Goal: Information Seeking & Learning: Learn about a topic

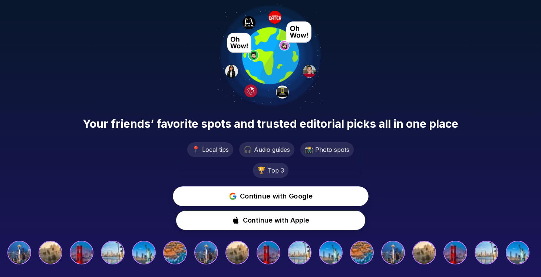
click at [286, 195] on span "Continue with Google" at bounding box center [276, 196] width 73 height 11
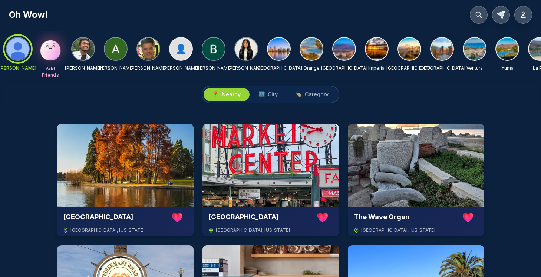
click at [52, 53] on img at bounding box center [50, 48] width 25 height 25
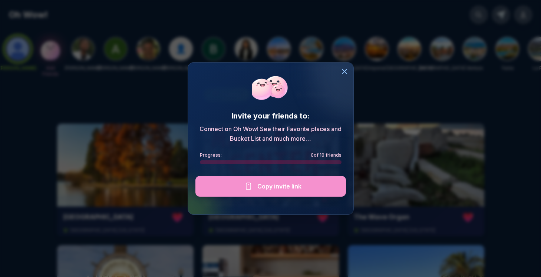
click at [273, 186] on div at bounding box center [270, 186] width 150 height 21
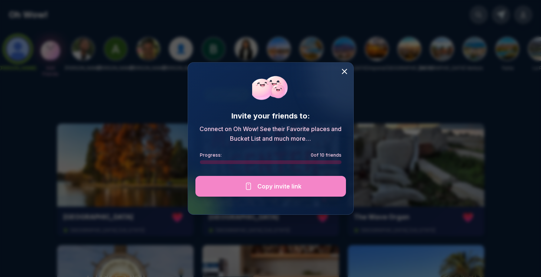
click at [343, 72] on icon at bounding box center [344, 71] width 9 height 9
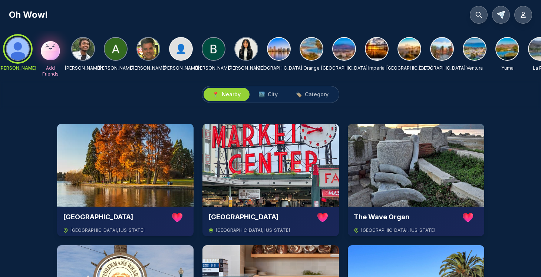
click at [15, 48] on div at bounding box center [17, 49] width 27 height 27
click at [501, 14] on icon at bounding box center [501, 15] width 8 height 8
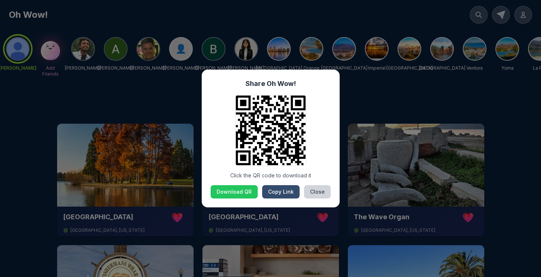
click at [285, 193] on button "Copy Link" at bounding box center [280, 191] width 37 height 13
click at [318, 193] on button "Close" at bounding box center [317, 191] width 27 height 13
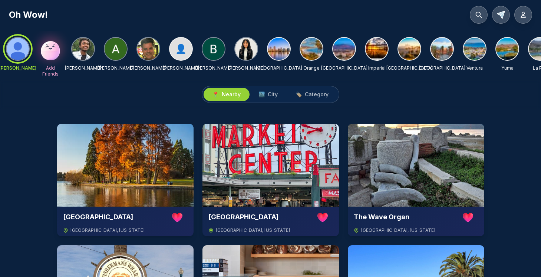
click at [369, 15] on div "Oh Wow!" at bounding box center [270, 15] width 523 height 18
click at [525, 16] on icon at bounding box center [523, 15] width 4 height 6
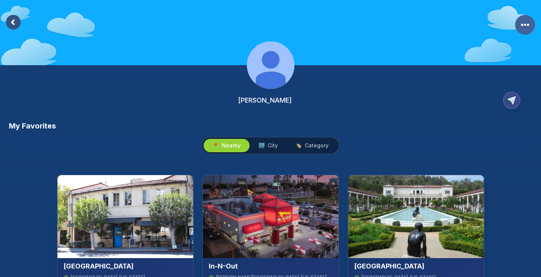
click at [524, 21] on rect "More Options" at bounding box center [525, 25] width 20 height 20
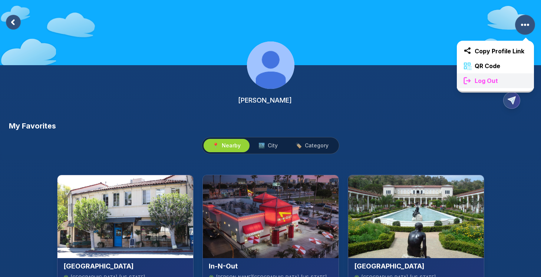
click at [487, 86] on div "Log Out" at bounding box center [495, 80] width 77 height 15
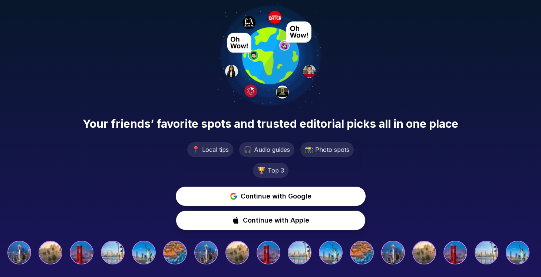
click at [308, 125] on span "Your friends’ favorite spots and trusted editorial picks all in one place" at bounding box center [270, 123] width 375 height 13
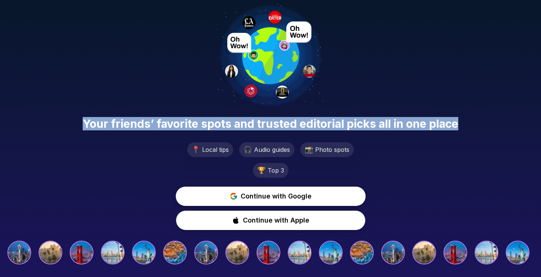
drag, startPoint x: 459, startPoint y: 125, endPoint x: 81, endPoint y: 127, distance: 377.6
click at [81, 127] on div "Your friends’ favorite spots and trusted editorial picks all in one place" at bounding box center [270, 122] width 541 height 16
copy span "Your friends’ favorite spots and trusted editorial picks all in one place"
click at [280, 191] on span "Continue with Google" at bounding box center [276, 196] width 73 height 11
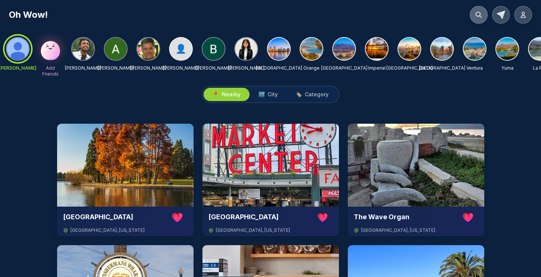
click at [478, 11] on button at bounding box center [478, 15] width 18 height 18
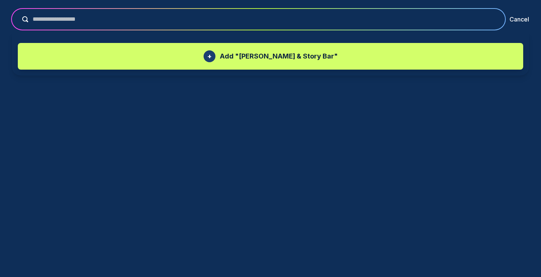
type input "**********"
click at [265, 56] on p "Add " [PERSON_NAME] & Story Bar "" at bounding box center [279, 56] width 118 height 10
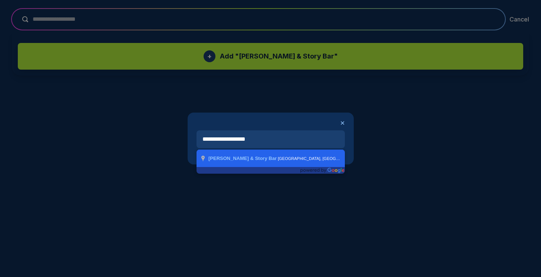
type input "**********"
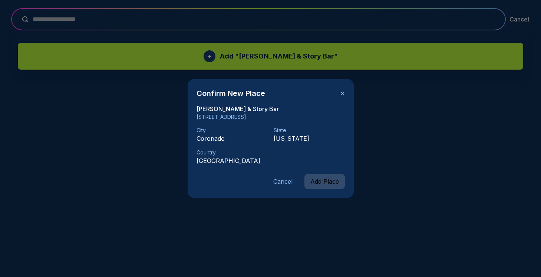
click at [320, 180] on button "Add Place" at bounding box center [324, 181] width 40 height 15
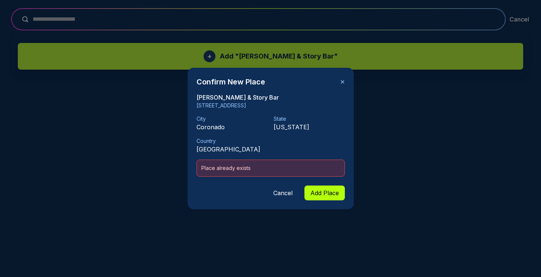
click at [285, 193] on button "Cancel" at bounding box center [282, 193] width 31 height 15
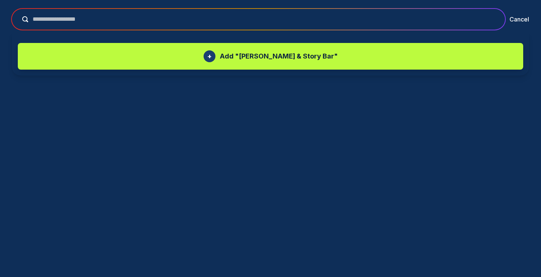
click at [112, 16] on input "**********" at bounding box center [263, 19] width 471 height 9
type input "*******"
click at [18, 16] on button "submit" at bounding box center [23, 19] width 10 height 6
click at [135, 16] on input "*******" at bounding box center [263, 19] width 471 height 9
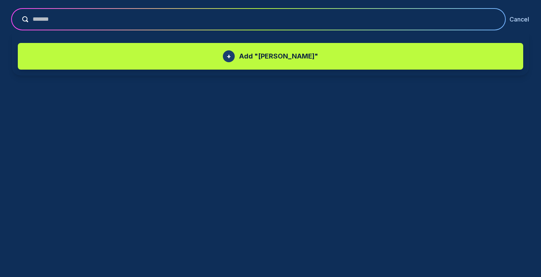
click at [517, 18] on button "Cancel" at bounding box center [519, 19] width 20 height 9
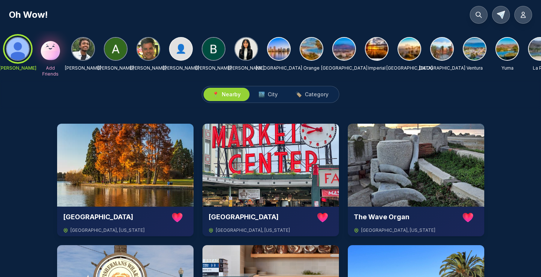
click at [278, 52] on img at bounding box center [279, 49] width 22 height 22
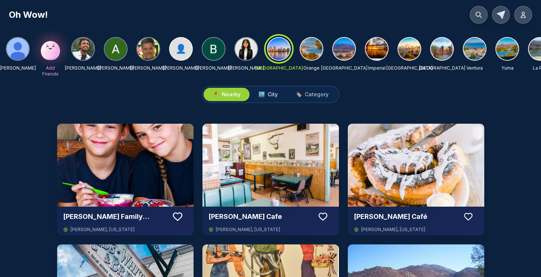
click at [273, 94] on span "City" at bounding box center [273, 94] width 10 height 7
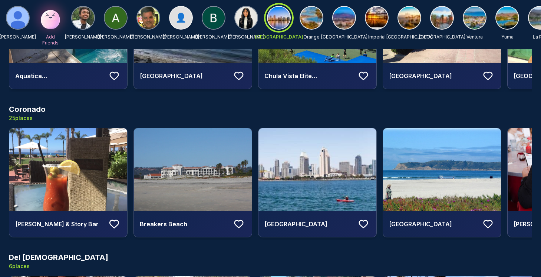
click at [115, 225] on icon at bounding box center [113, 223] width 11 height 11
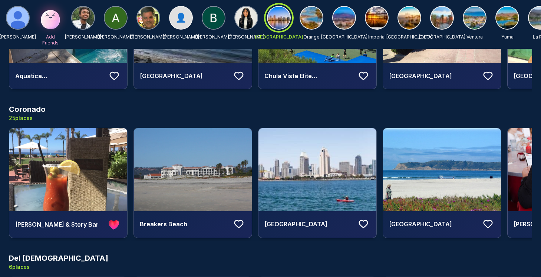
click at [87, 160] on img at bounding box center [68, 169] width 118 height 83
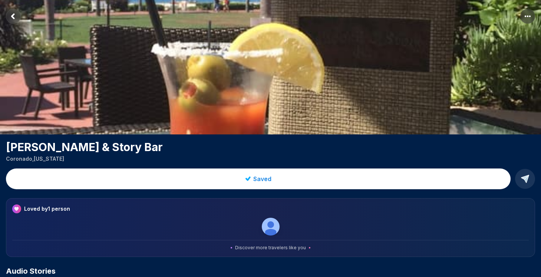
click at [527, 15] on rect "More options" at bounding box center [527, 16] width 15 height 15
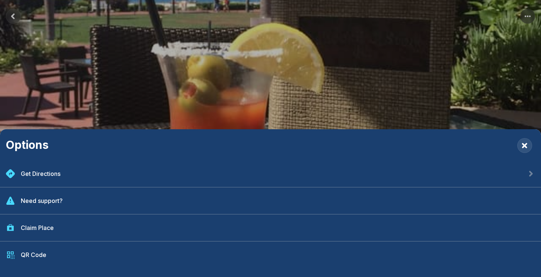
click at [13, 16] on div "Options Get Directions Need support? Claim Place QR Code" at bounding box center [270, 138] width 541 height 277
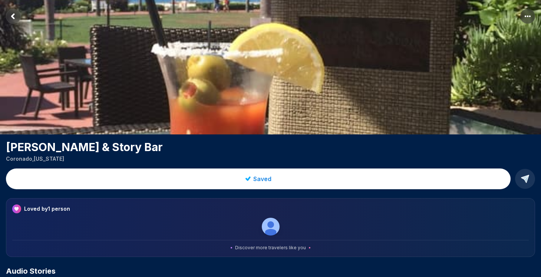
click at [13, 16] on rect "Return to previous page" at bounding box center [13, 16] width 15 height 15
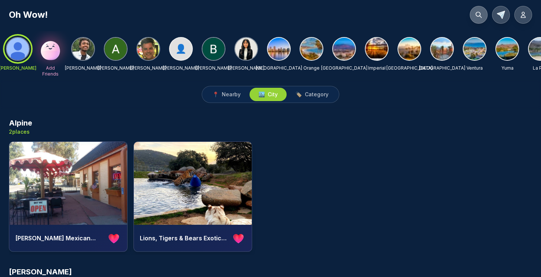
click at [477, 17] on icon at bounding box center [478, 14] width 7 height 7
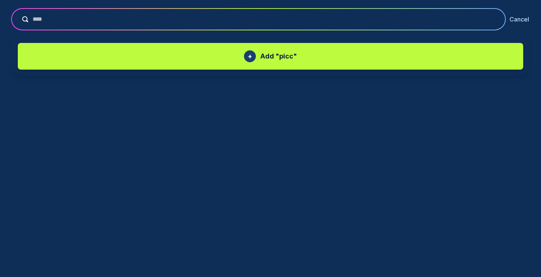
type input "****"
click at [519, 19] on button "Cancel" at bounding box center [519, 19] width 20 height 9
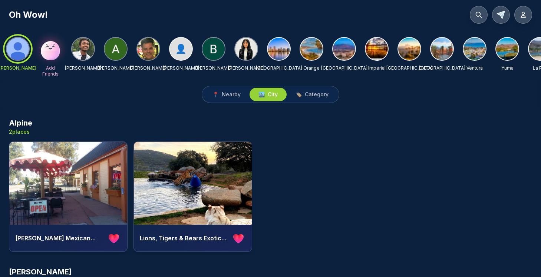
click at [211, 50] on img at bounding box center [213, 49] width 22 height 22
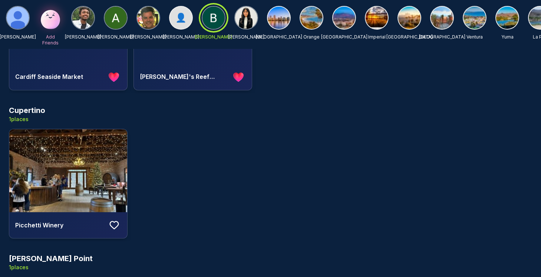
scroll to position [302, 0]
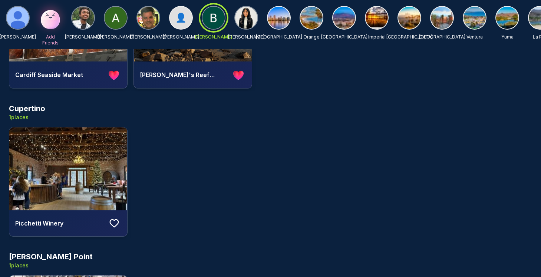
click at [52, 169] on img at bounding box center [68, 168] width 118 height 83
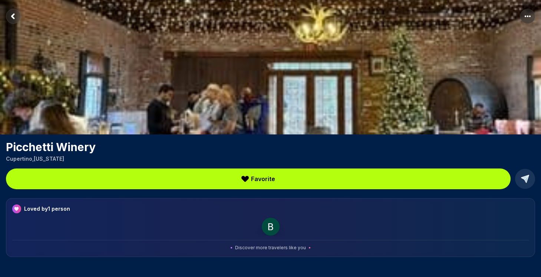
click at [271, 226] on img at bounding box center [271, 227] width 18 height 18
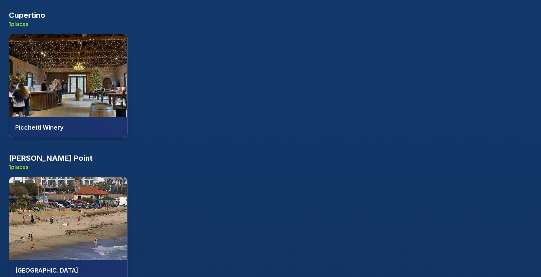
scroll to position [418, 0]
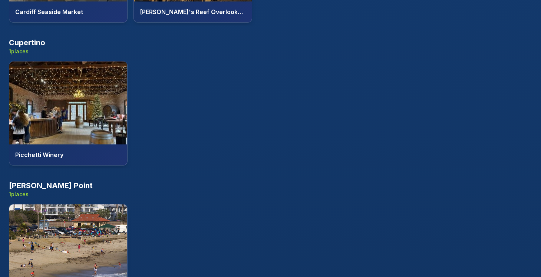
click at [66, 109] on img at bounding box center [68, 103] width 118 height 83
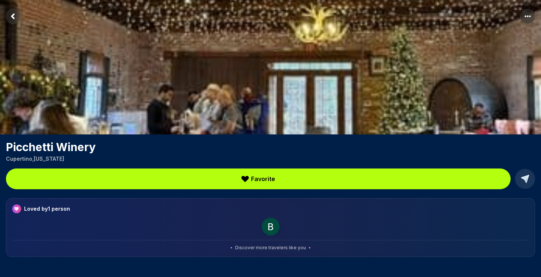
click at [71, 148] on h1 "Picchetti Winery" at bounding box center [270, 146] width 529 height 13
click at [13, 17] on icon "Return to previous page" at bounding box center [13, 16] width 2 height 4
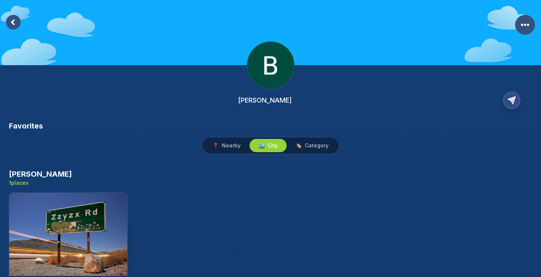
click at [13, 17] on rect at bounding box center [13, 22] width 15 height 15
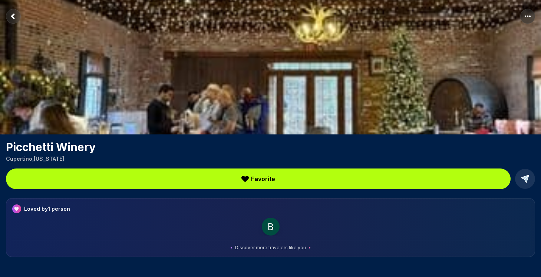
click at [13, 22] on rect "Return to previous page" at bounding box center [13, 16] width 15 height 15
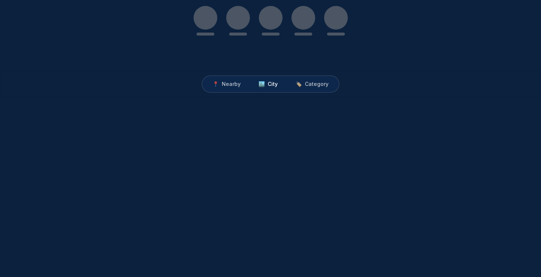
scroll to position [248, 0]
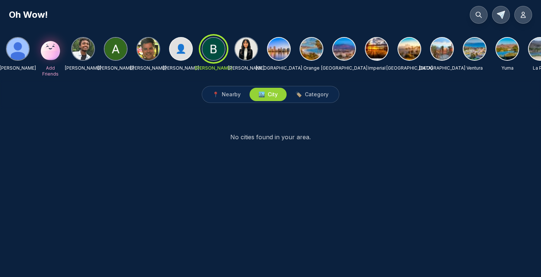
click at [279, 45] on img at bounding box center [279, 49] width 22 height 22
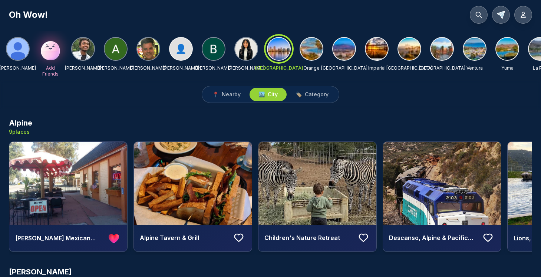
click at [283, 46] on div at bounding box center [278, 49] width 27 height 27
click at [312, 49] on img at bounding box center [311, 49] width 22 height 22
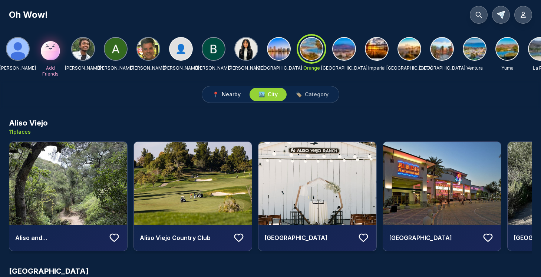
click at [234, 94] on span "Nearby" at bounding box center [231, 94] width 19 height 7
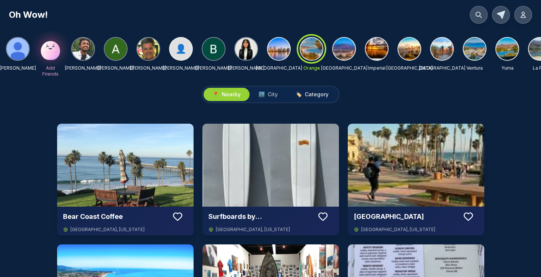
click at [317, 98] on span "Category" at bounding box center [317, 94] width 24 height 7
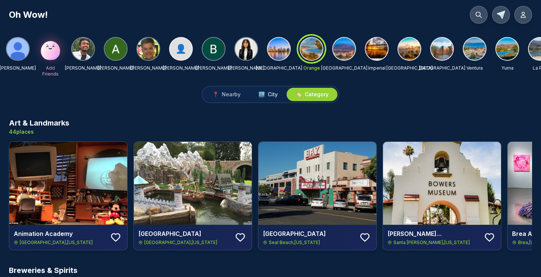
click at [271, 94] on span "City" at bounding box center [273, 94] width 10 height 7
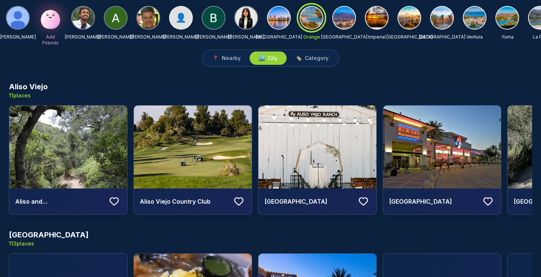
scroll to position [70, 0]
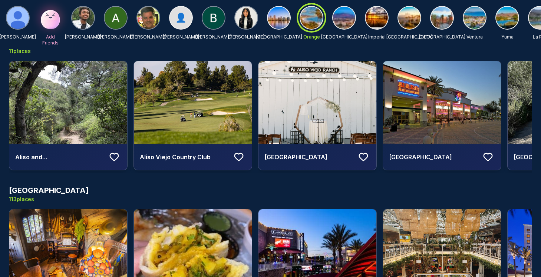
click at [30, 192] on h3 "[GEOGRAPHIC_DATA]" at bounding box center [49, 190] width 80 height 10
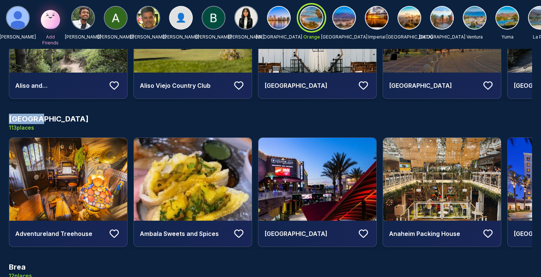
scroll to position [139, 0]
